Goal: Information Seeking & Learning: Check status

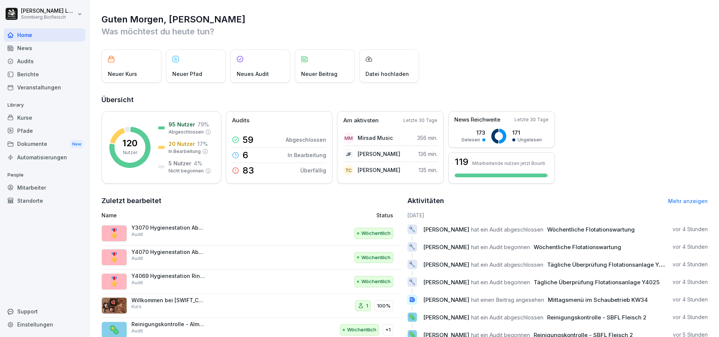
click at [48, 184] on div "Mitarbeiter" at bounding box center [45, 187] width 82 height 13
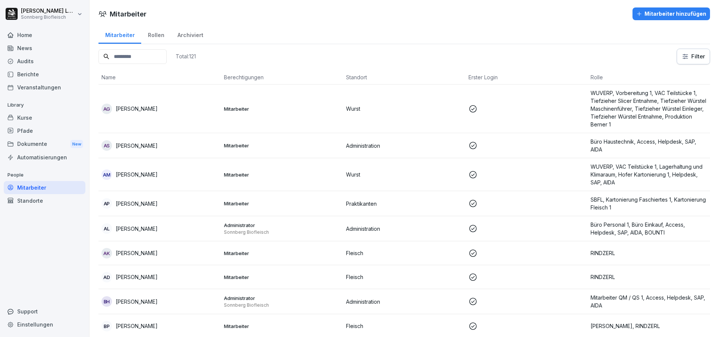
click at [132, 57] on input at bounding box center [133, 56] width 68 height 15
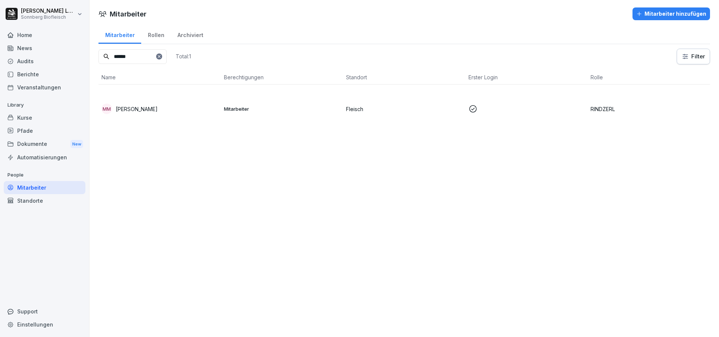
click at [157, 104] on div "MM Marius-Laviniu Matlas" at bounding box center [160, 109] width 116 height 10
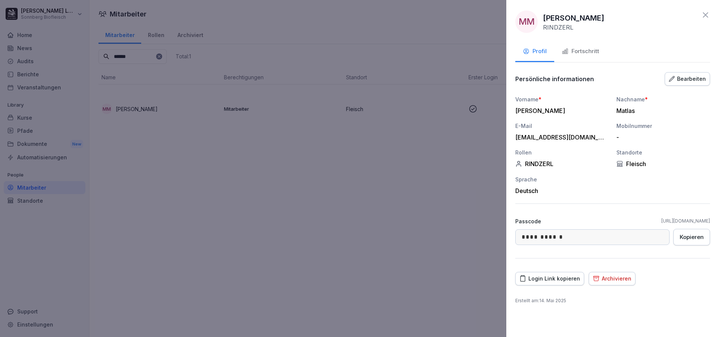
click at [319, 228] on div at bounding box center [359, 168] width 719 height 337
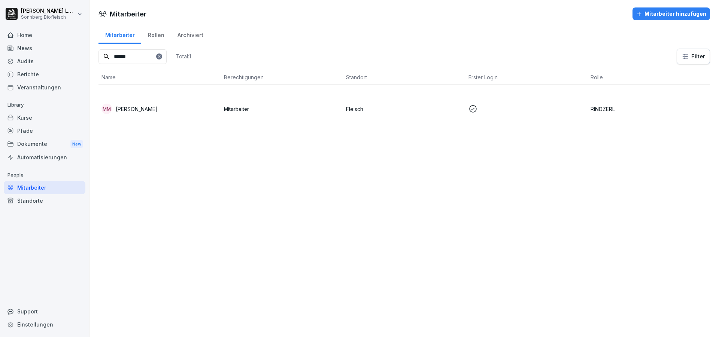
drag, startPoint x: 148, startPoint y: 56, endPoint x: 98, endPoint y: 51, distance: 50.1
click at [98, 51] on div "Mitarbeiter Rollen Archiviert ****** Total: 1 Filter Name Berechtigungen Stando…" at bounding box center [405, 82] width 630 height 115
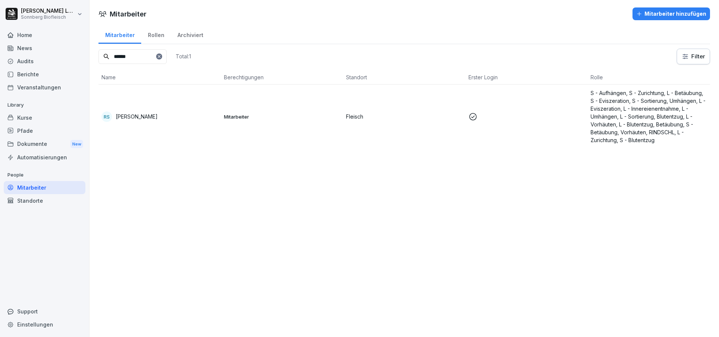
click at [165, 109] on td "RS Roman Scherb" at bounding box center [160, 117] width 122 height 64
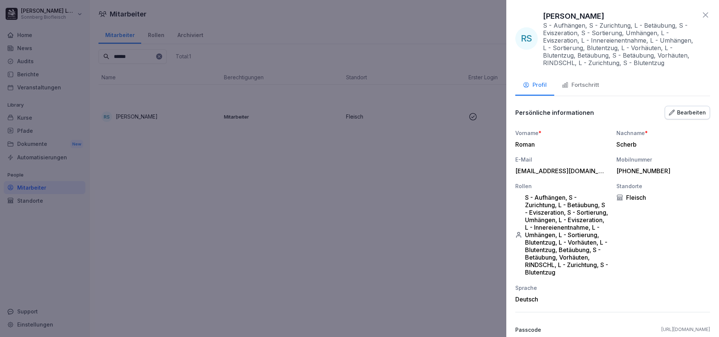
click at [581, 84] on div "Fortschritt" at bounding box center [580, 85] width 37 height 9
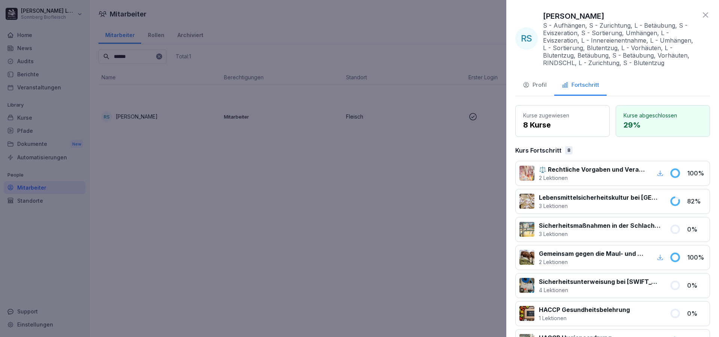
click at [382, 172] on div at bounding box center [359, 168] width 719 height 337
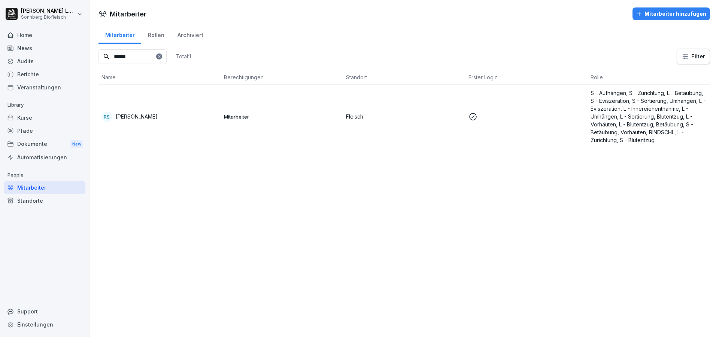
click at [135, 61] on input "******" at bounding box center [133, 56] width 68 height 15
type input "*"
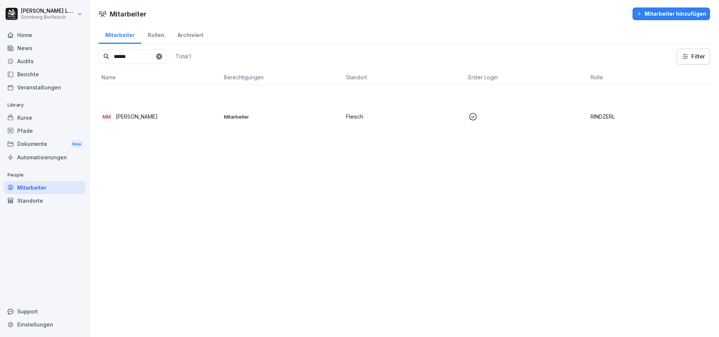
type input "******"
click at [170, 122] on td "MM Marius-Laviniu Matlas" at bounding box center [160, 117] width 122 height 64
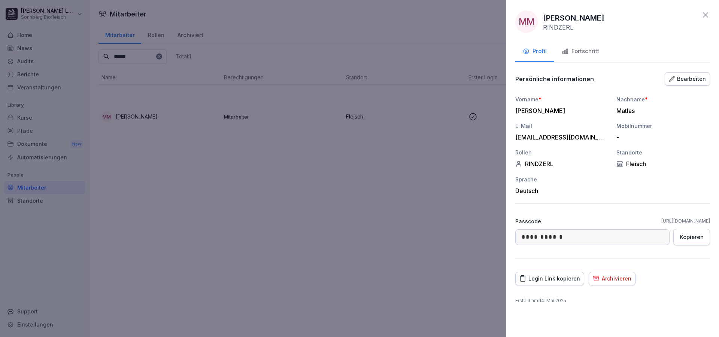
click at [563, 279] on div "Login Link kopieren" at bounding box center [550, 279] width 61 height 8
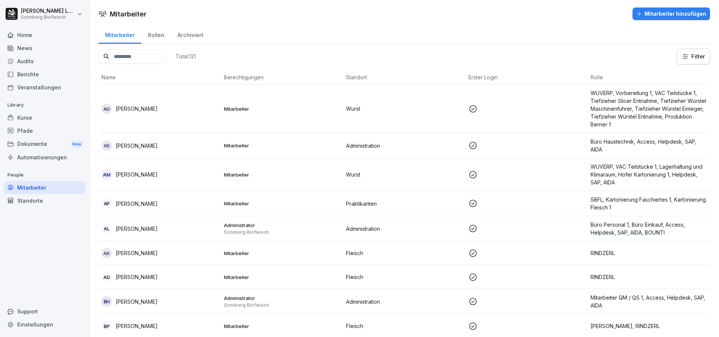
click at [143, 56] on input at bounding box center [133, 56] width 68 height 15
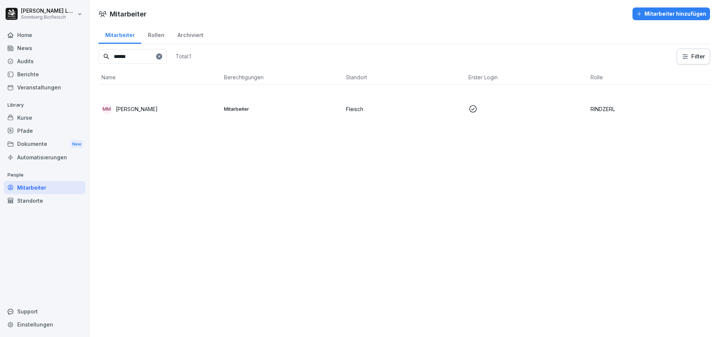
click at [157, 112] on p "[PERSON_NAME]" at bounding box center [137, 109] width 42 height 8
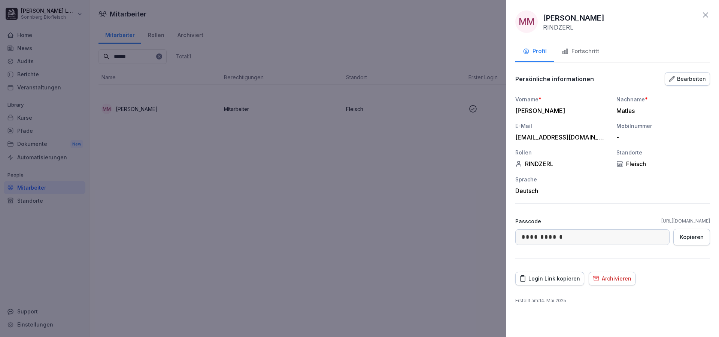
click at [573, 51] on div "Fortschritt" at bounding box center [580, 51] width 37 height 9
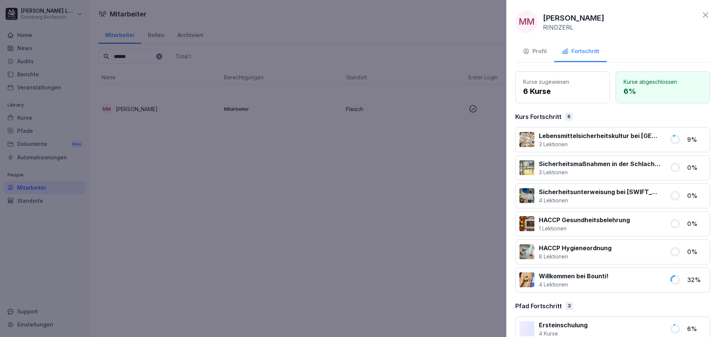
click at [281, 250] on div at bounding box center [359, 168] width 719 height 337
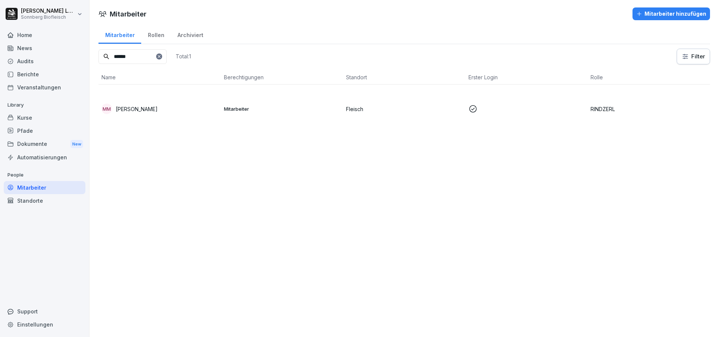
click at [145, 60] on input "******" at bounding box center [133, 56] width 68 height 15
drag, startPoint x: 145, startPoint y: 60, endPoint x: 105, endPoint y: 50, distance: 41.6
click at [105, 50] on input "******" at bounding box center [133, 56] width 68 height 15
type input "*****"
click at [155, 123] on td "PC Petr Cabla" at bounding box center [160, 109] width 122 height 49
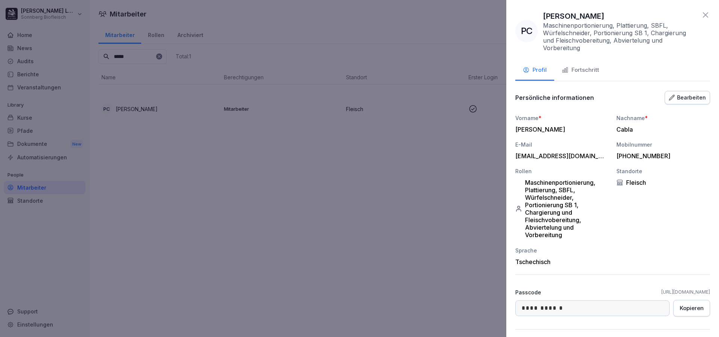
click at [585, 73] on div "Fortschritt" at bounding box center [580, 70] width 37 height 9
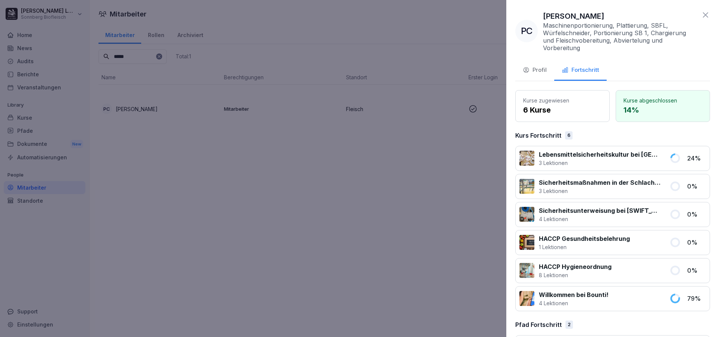
click at [566, 305] on p "4 Lektionen" at bounding box center [574, 304] width 70 height 8
click at [660, 294] on div "Willkommen bei Bounti! 4 Lektionen 79 %" at bounding box center [612, 299] width 195 height 25
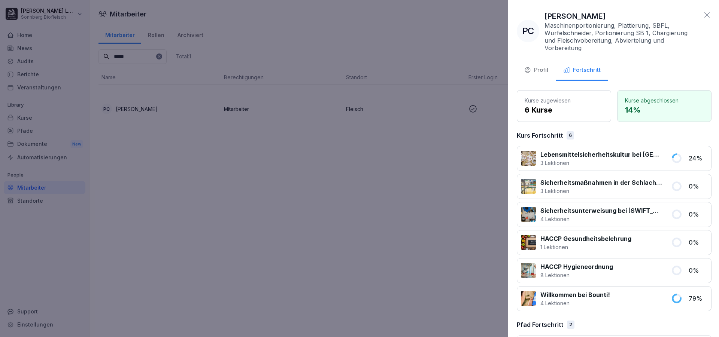
click at [231, 182] on div at bounding box center [359, 168] width 719 height 337
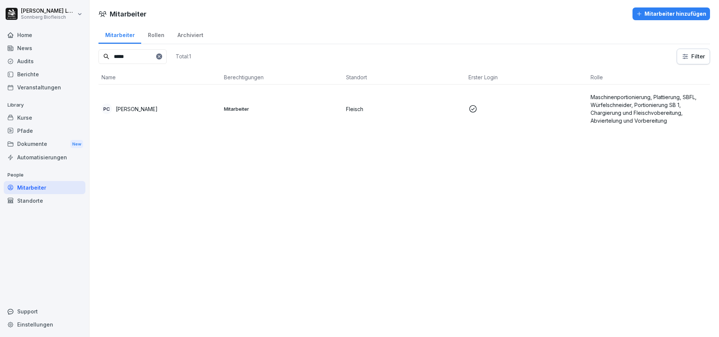
click at [43, 117] on div "Kurse" at bounding box center [45, 117] width 82 height 13
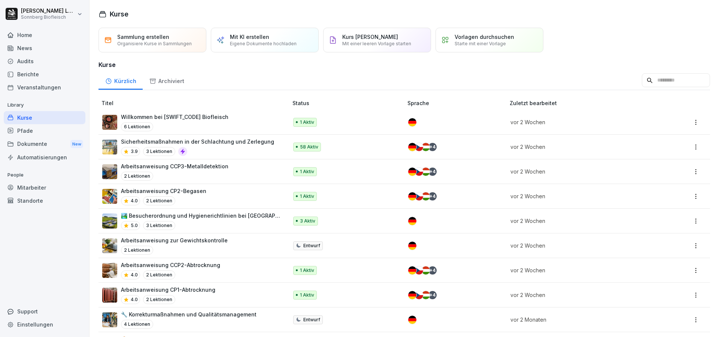
click at [660, 88] on input at bounding box center [676, 80] width 68 height 14
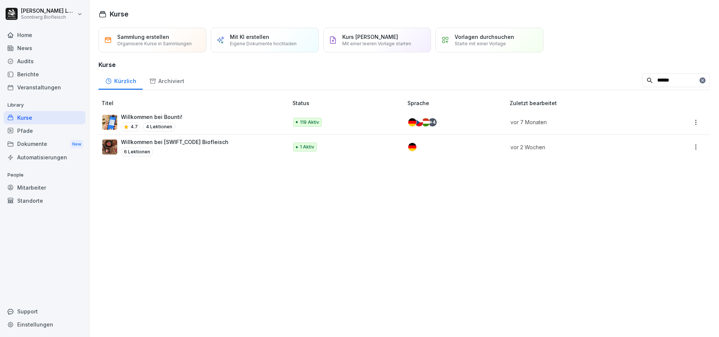
type input "******"
click at [202, 131] on div "Willkommen bei Bounti! 4.7 4 Lektionen" at bounding box center [191, 122] width 178 height 18
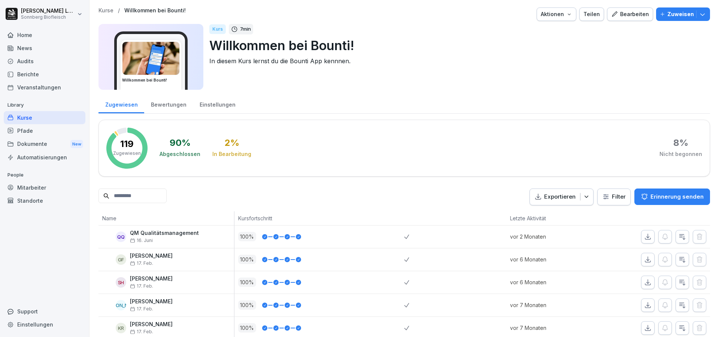
click at [140, 196] on input at bounding box center [133, 196] width 68 height 15
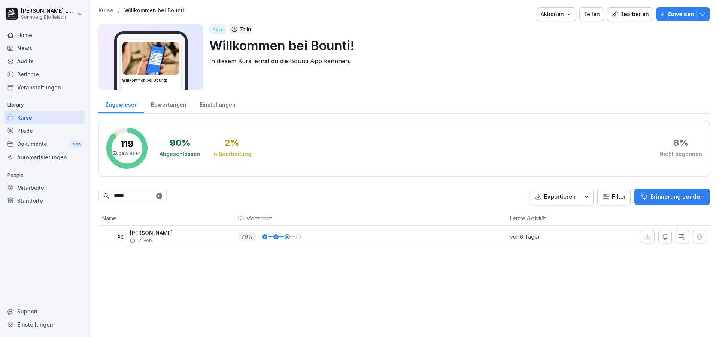
drag, startPoint x: 123, startPoint y: 196, endPoint x: 34, endPoint y: 186, distance: 89.3
click at [34, 186] on div "[PERSON_NAME] Sonnberg Biofleisch Home News Audits Berichte Veranstaltungen Lib…" at bounding box center [359, 168] width 719 height 337
type input "*****"
click at [160, 197] on icon at bounding box center [159, 196] width 3 height 3
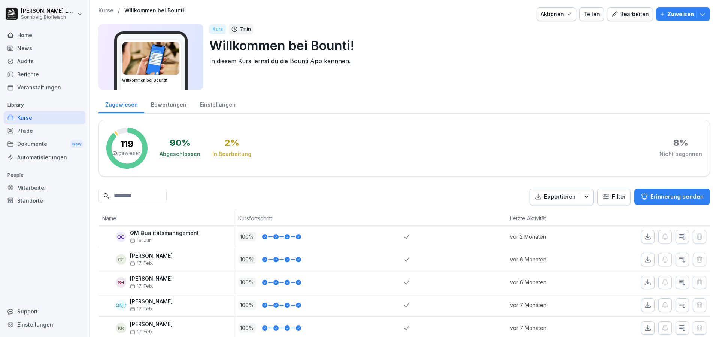
click at [30, 81] on div "Veranstaltungen" at bounding box center [45, 87] width 82 height 13
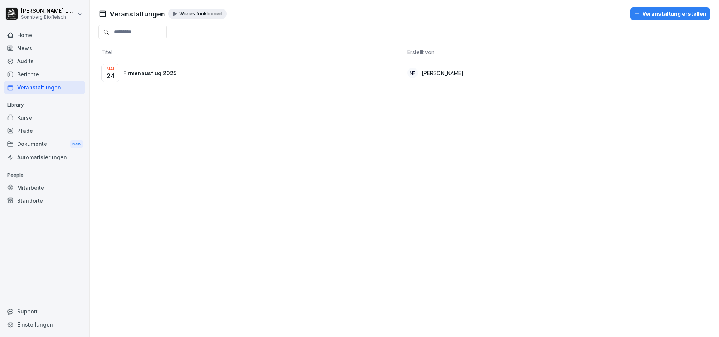
click at [32, 77] on div "Berichte" at bounding box center [45, 74] width 82 height 13
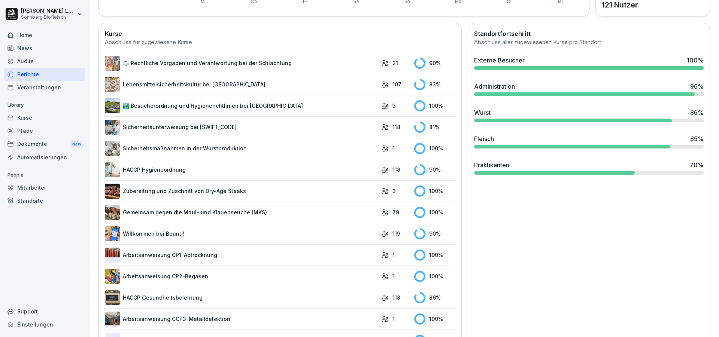
scroll to position [45, 0]
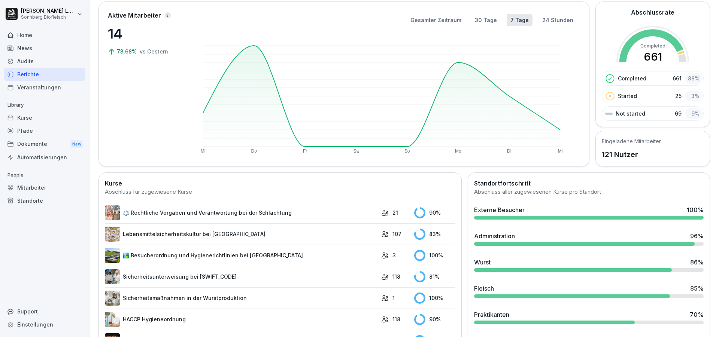
click at [37, 188] on div "Mitarbeiter" at bounding box center [45, 187] width 82 height 13
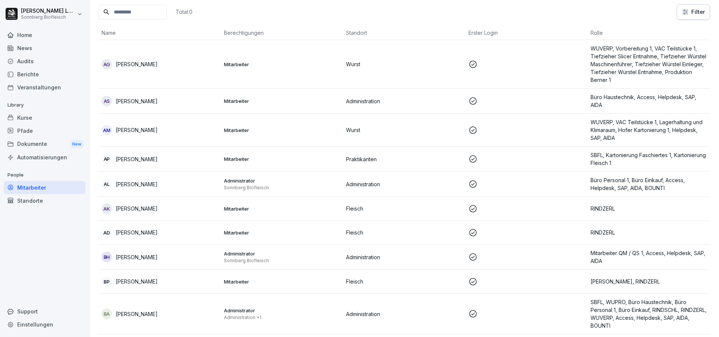
scroll to position [7, 0]
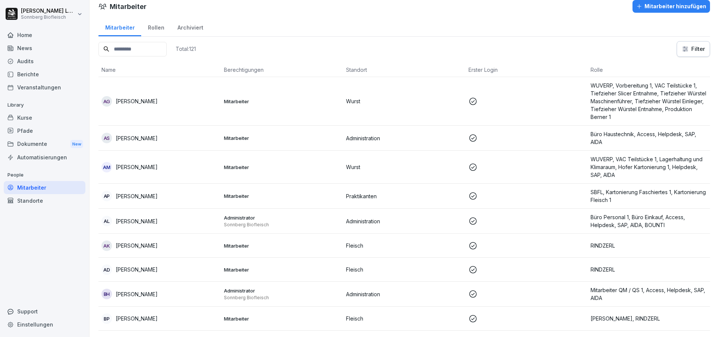
click at [121, 49] on input at bounding box center [133, 49] width 68 height 15
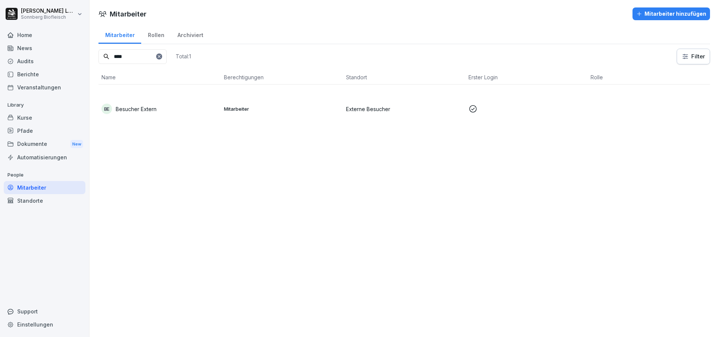
type input "****"
click at [202, 109] on div "BE Besucher Extern" at bounding box center [160, 109] width 116 height 10
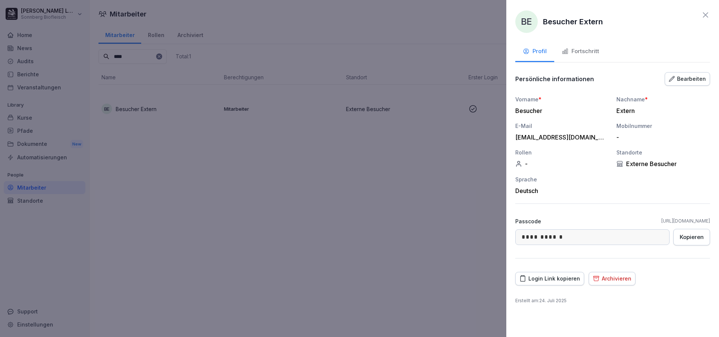
click at [593, 48] on div "Fortschritt" at bounding box center [580, 51] width 37 height 9
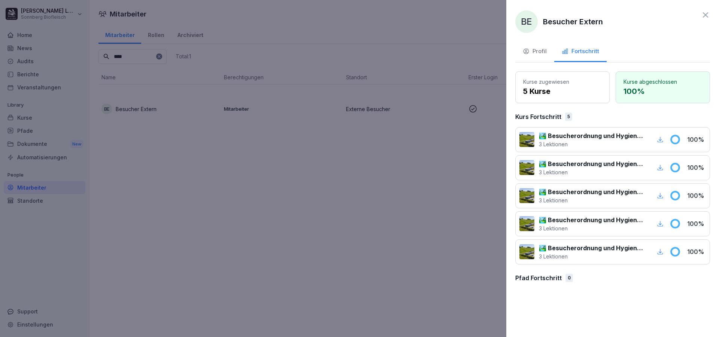
click at [705, 14] on icon at bounding box center [705, 14] width 9 height 9
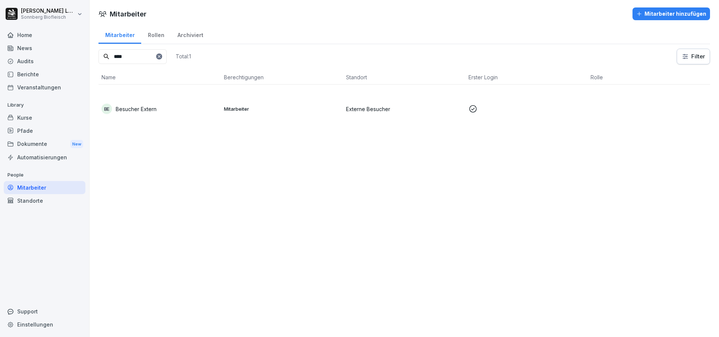
click at [34, 117] on div "Kurse" at bounding box center [45, 117] width 82 height 13
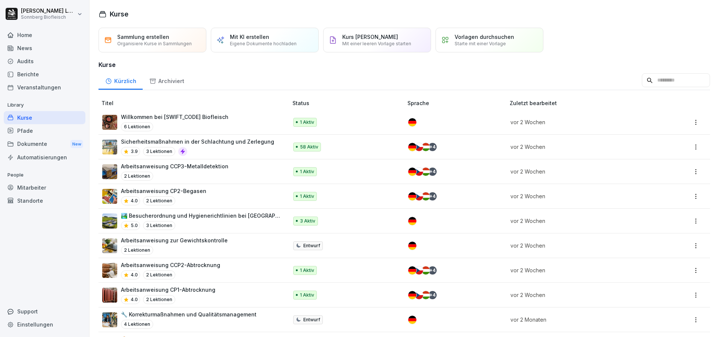
click at [652, 88] on input at bounding box center [676, 80] width 68 height 14
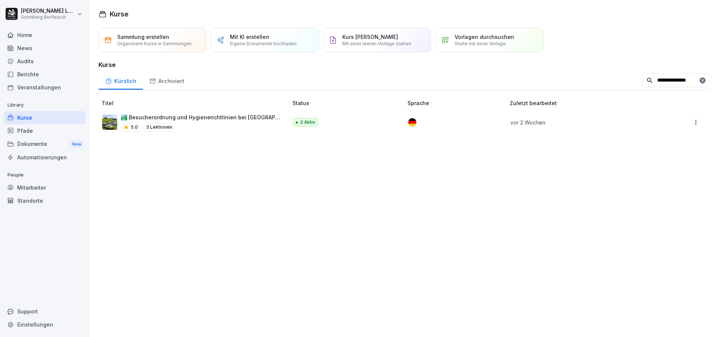
type input "**********"
click at [221, 121] on p "🏞️ Besucherordnung und Hygienerichtlinien bei [GEOGRAPHIC_DATA]" at bounding box center [201, 117] width 160 height 8
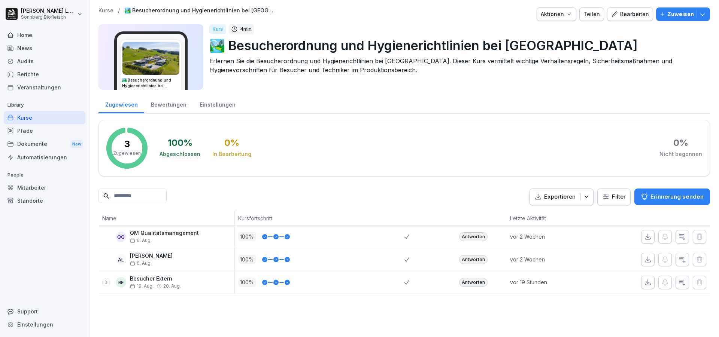
drag, startPoint x: 106, startPoint y: 283, endPoint x: 112, endPoint y: 279, distance: 7.3
click at [106, 282] on icon at bounding box center [106, 283] width 6 height 6
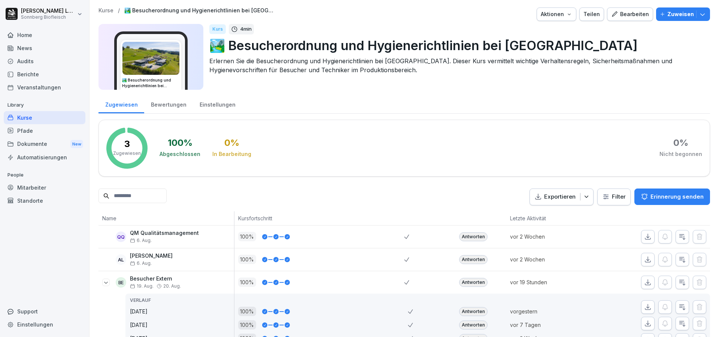
scroll to position [47, 0]
